Goal: Transaction & Acquisition: Purchase product/service

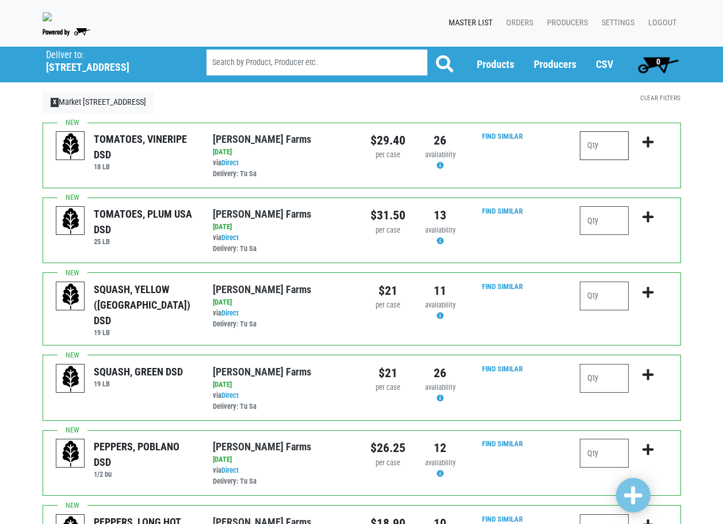
click at [593, 150] on input "number" at bounding box center [604, 145] width 49 height 29
click at [608, 218] on input "number" at bounding box center [604, 220] width 49 height 29
type input "1"
click at [608, 155] on input "number" at bounding box center [604, 145] width 49 height 29
type input "1"
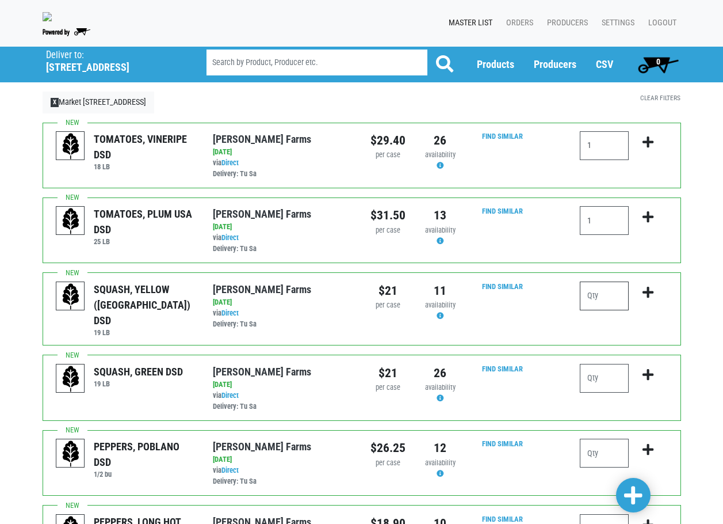
click at [596, 310] on input "number" at bounding box center [604, 295] width 49 height 29
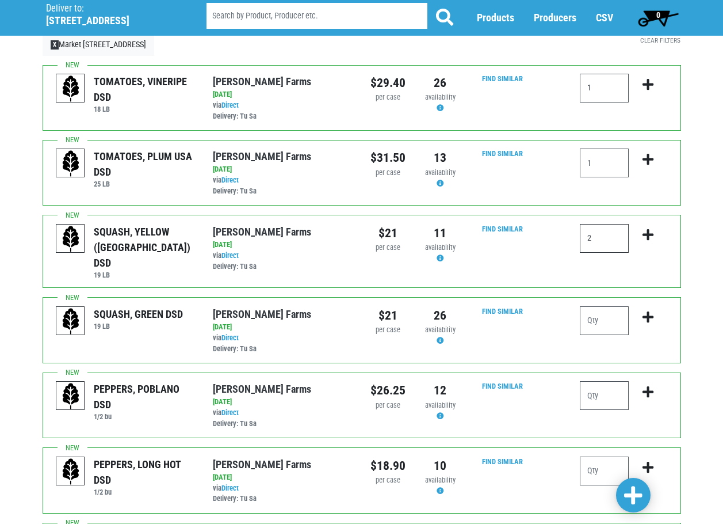
type input "2"
click at [605, 315] on input "number" at bounding box center [604, 320] width 49 height 29
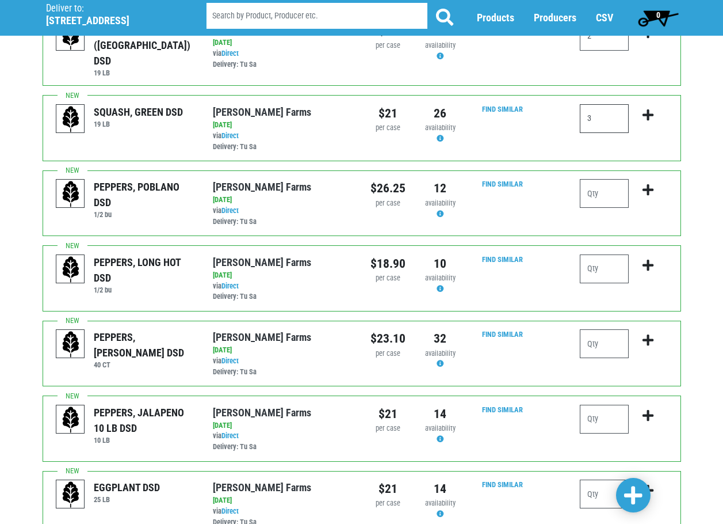
scroll to position [288, 0]
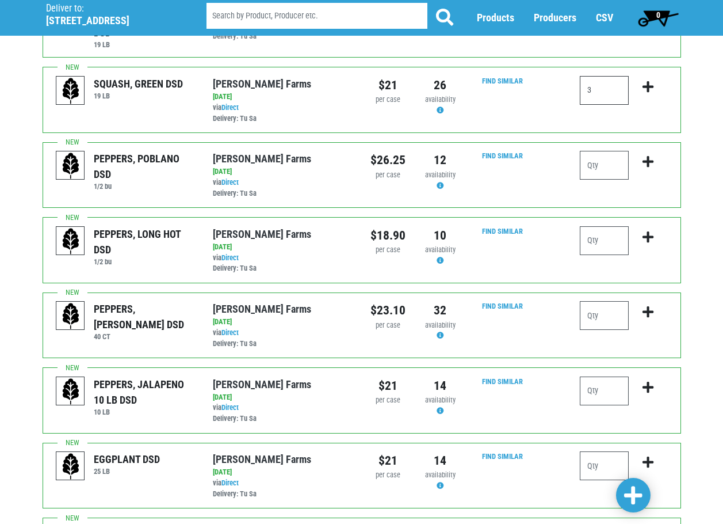
type input "3"
click at [612, 313] on input "number" at bounding box center [604, 315] width 49 height 29
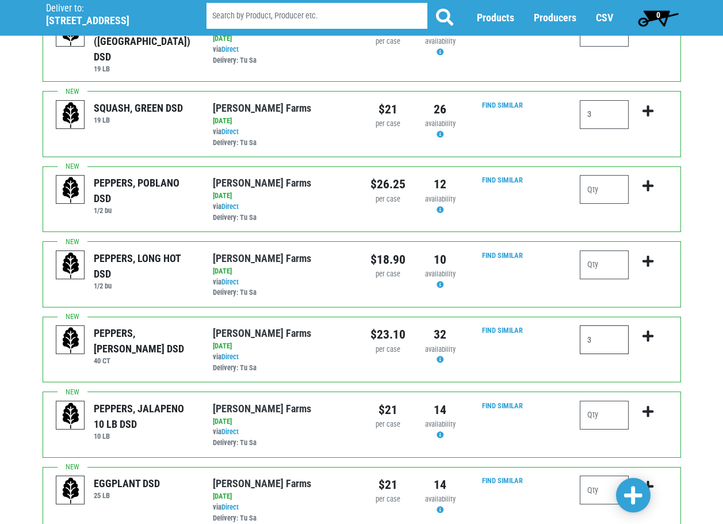
scroll to position [206, 0]
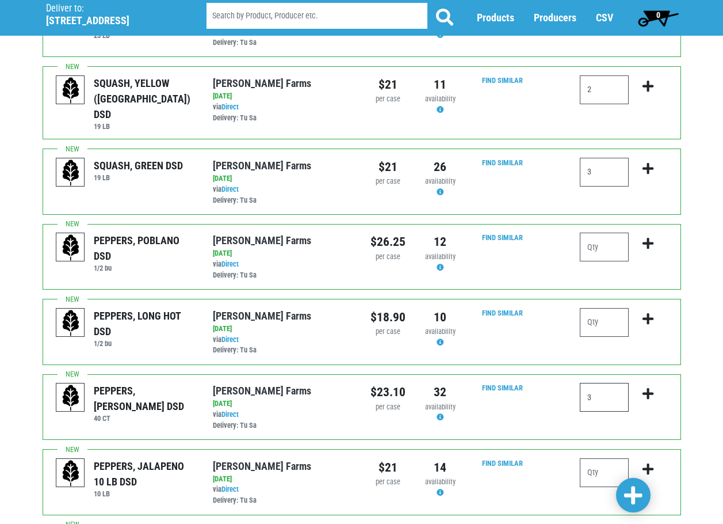
type input "3"
click at [612, 252] on input "number" at bounding box center [604, 247] width 49 height 29
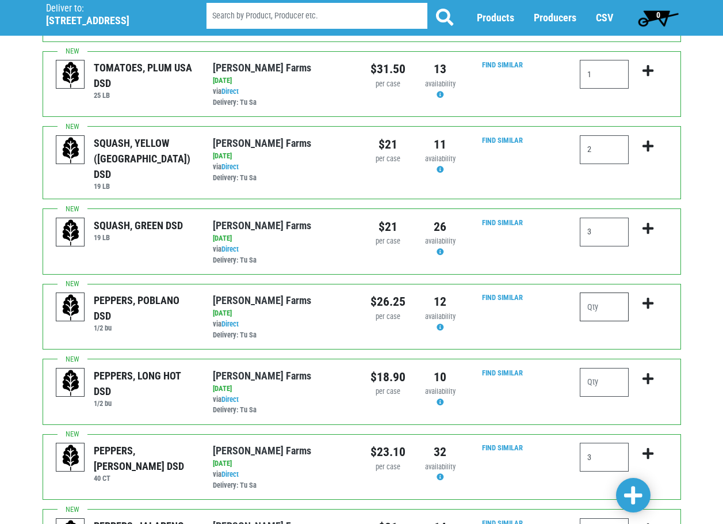
scroll to position [33, 0]
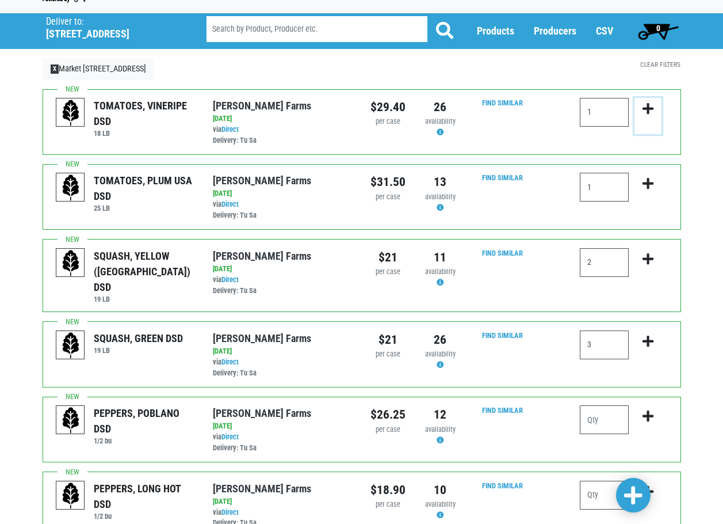
click at [651, 114] on icon "submit" at bounding box center [648, 108] width 11 height 13
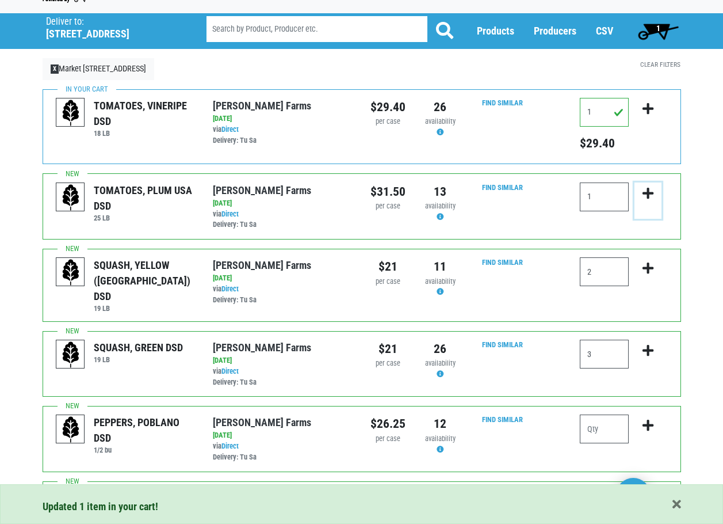
click at [650, 200] on icon "submit" at bounding box center [648, 193] width 11 height 13
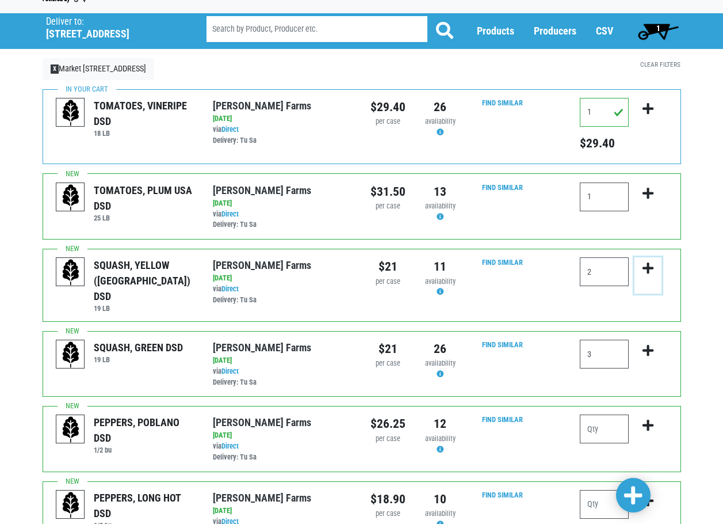
click at [654, 269] on icon "submit" at bounding box center [648, 268] width 11 height 13
click at [650, 200] on icon "submit" at bounding box center [648, 193] width 11 height 13
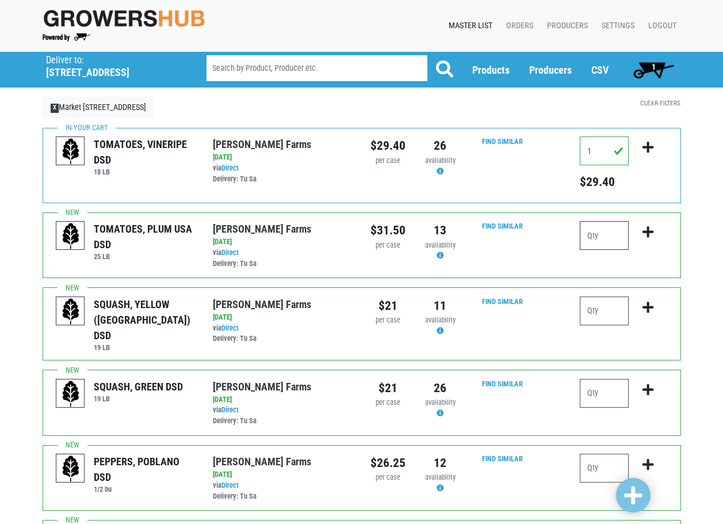
click at [612, 229] on input "number" at bounding box center [604, 235] width 49 height 29
type input "1"
click at [644, 234] on icon "submit" at bounding box center [648, 232] width 11 height 13
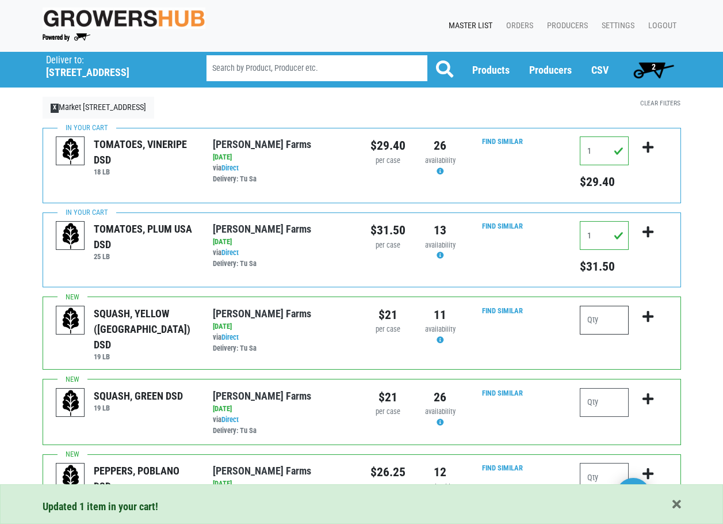
click at [600, 315] on input "number" at bounding box center [604, 320] width 49 height 29
type input "2"
click at [650, 316] on icon "submit" at bounding box center [648, 316] width 11 height 13
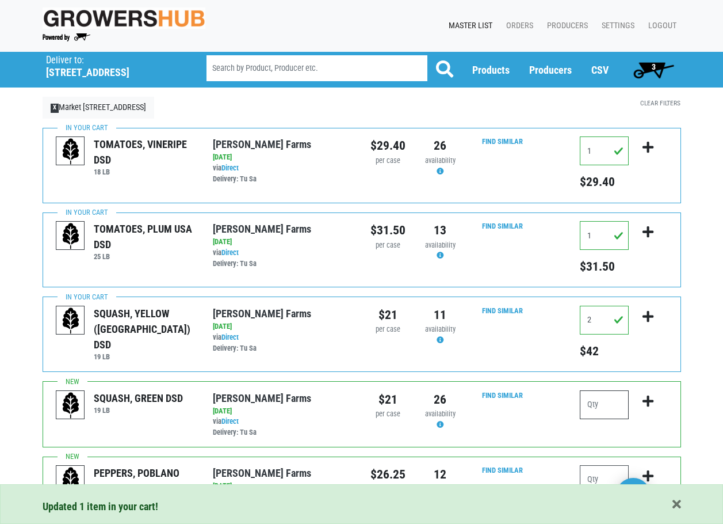
click at [600, 400] on input "number" at bounding box center [604, 404] width 49 height 29
type input "3"
click at [646, 400] on icon "submit" at bounding box center [648, 401] width 11 height 13
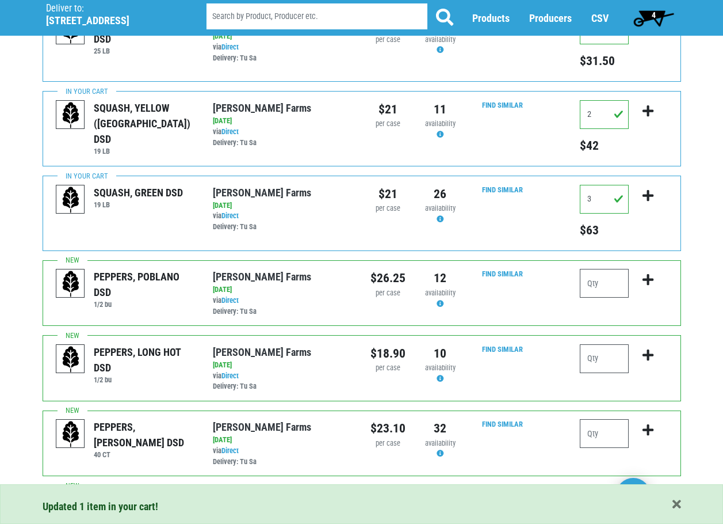
scroll to position [230, 0]
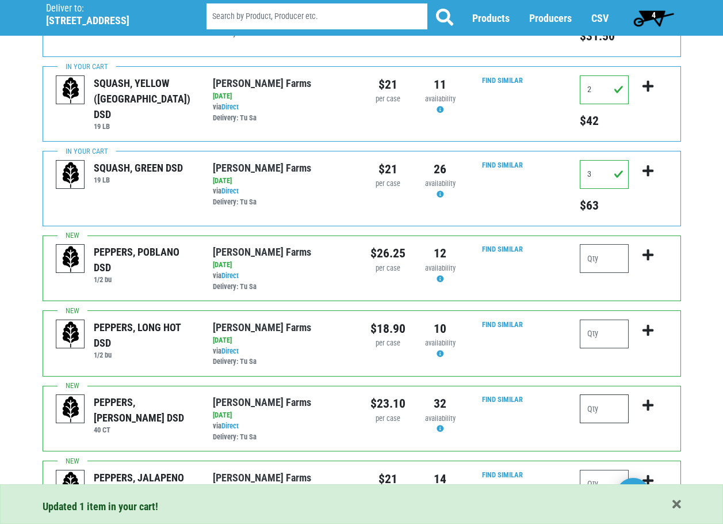
click at [619, 410] on input "number" at bounding box center [604, 408] width 49 height 29
type input "3"
click at [649, 400] on icon "submit" at bounding box center [648, 405] width 11 height 13
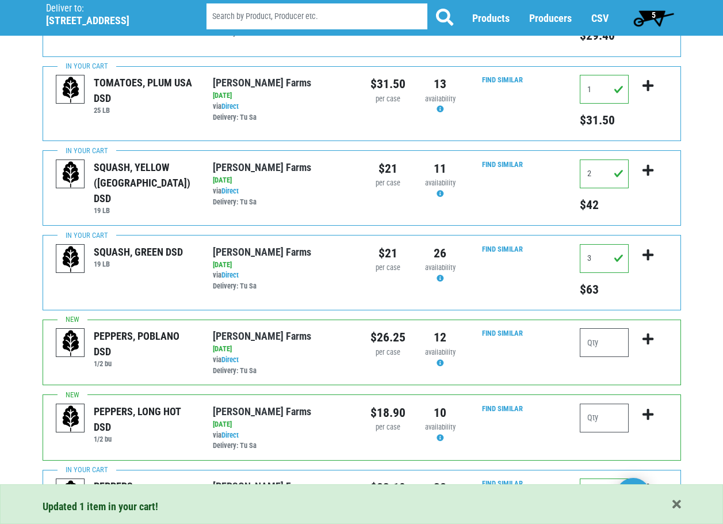
scroll to position [173, 0]
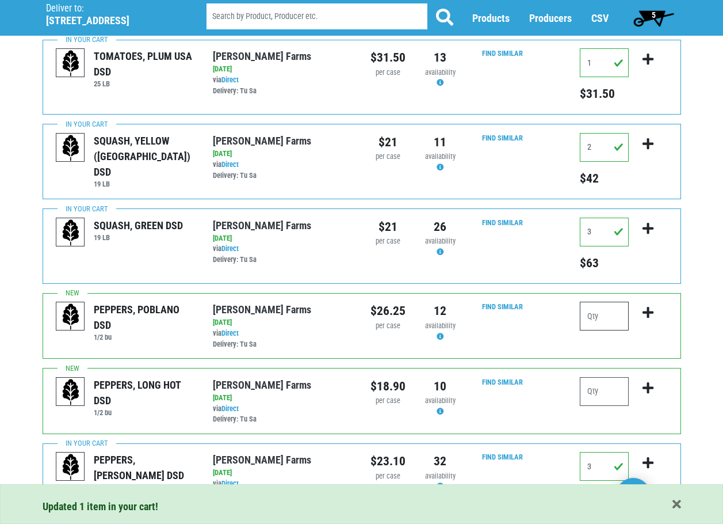
click at [602, 317] on input "number" at bounding box center [604, 316] width 49 height 29
type input "1"
click at [646, 311] on icon "submit" at bounding box center [648, 312] width 11 height 13
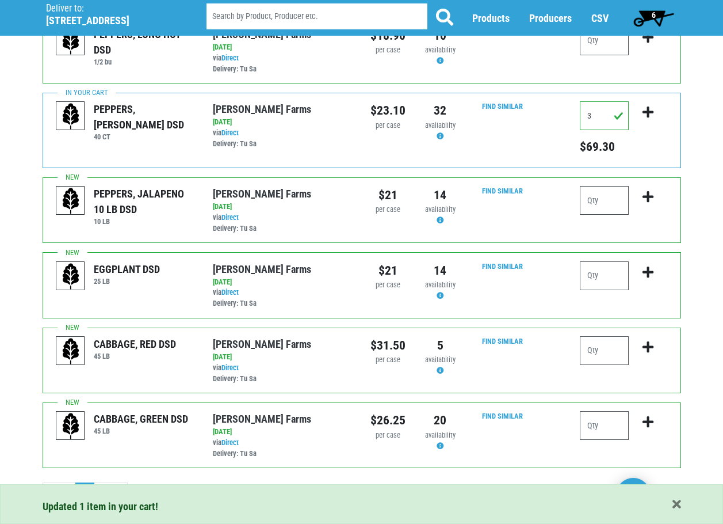
scroll to position [550, 0]
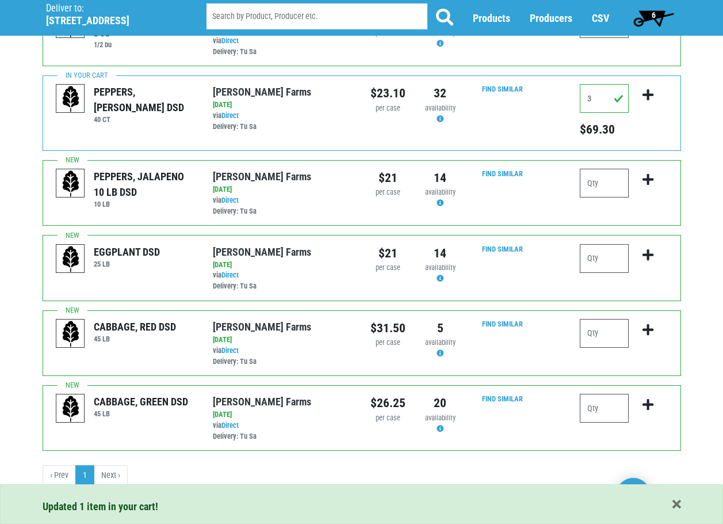
click at [661, 22] on span "6" at bounding box center [654, 17] width 51 height 23
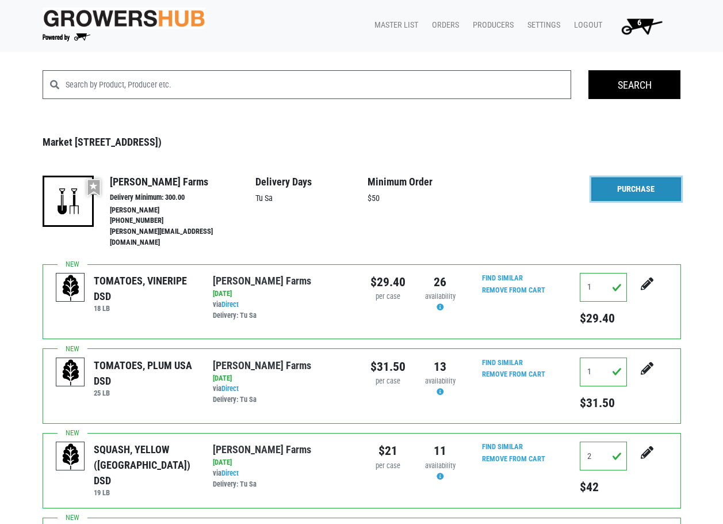
click at [643, 192] on link "Purchase" at bounding box center [637, 189] width 90 height 24
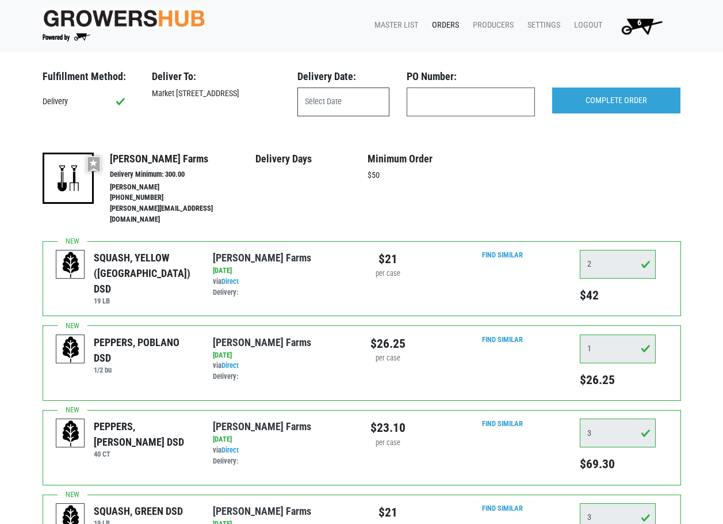
click at [352, 106] on input "text" at bounding box center [344, 101] width 92 height 29
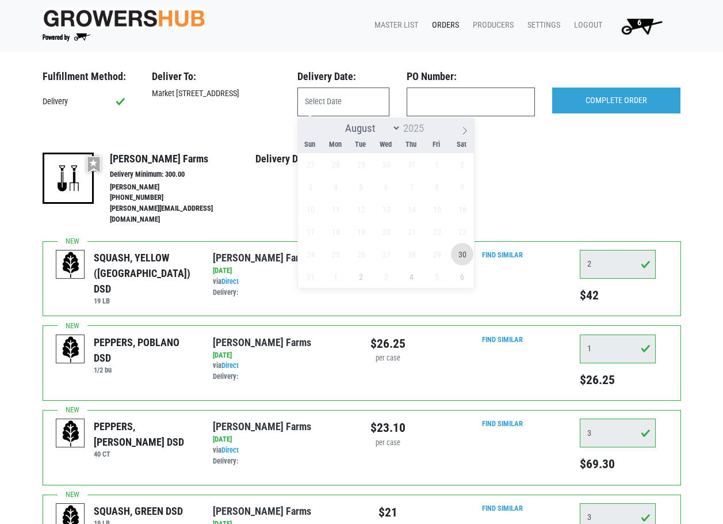
click at [463, 250] on span "30" at bounding box center [462, 254] width 22 height 22
type input "2025-08-30"
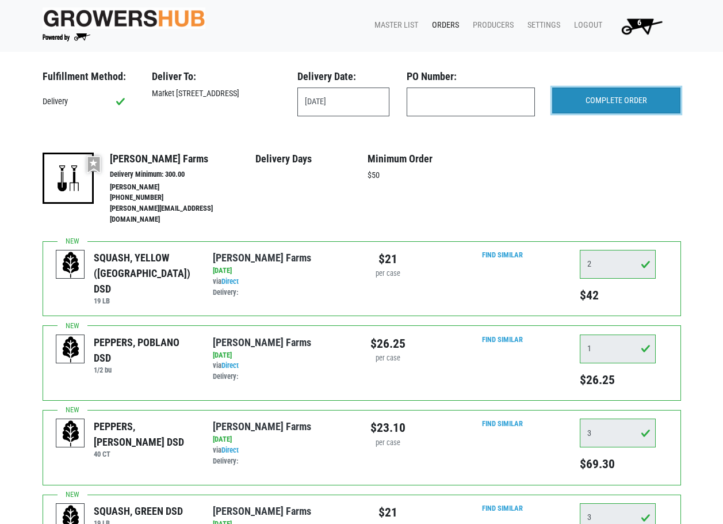
click at [611, 98] on input "COMPLETE ORDER" at bounding box center [617, 100] width 128 height 26
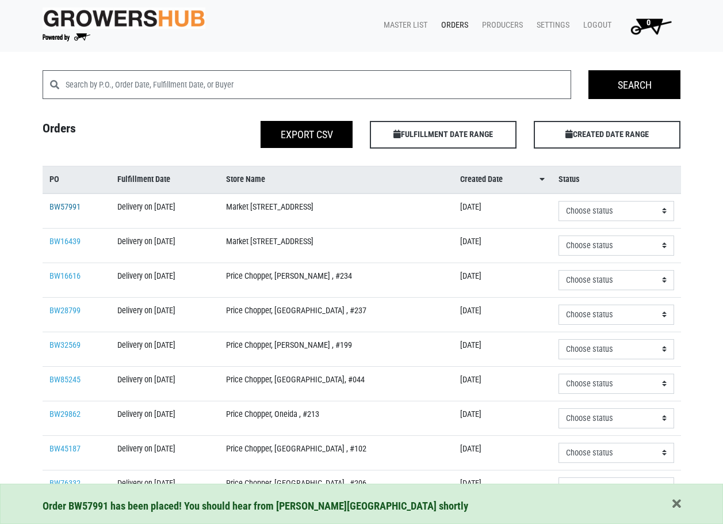
click at [63, 205] on link "BW57991" at bounding box center [64, 207] width 31 height 10
